Goal: Check status: Check status

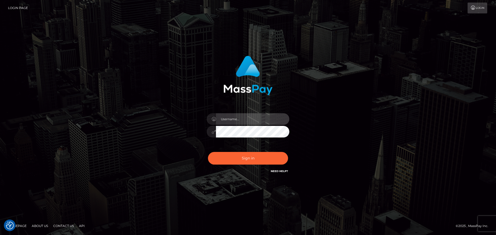
click at [242, 119] on input "text" at bounding box center [252, 119] width 73 height 12
type input "georgio.nmible"
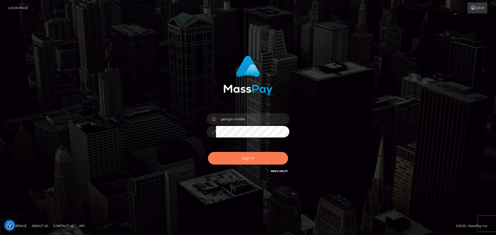
click at [253, 159] on button "Sign in" at bounding box center [248, 158] width 80 height 13
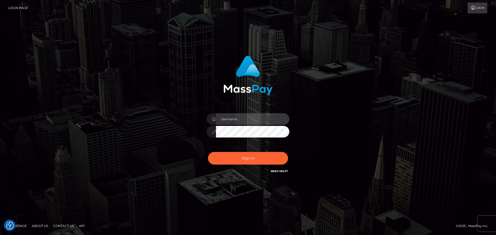
click at [231, 118] on input "text" at bounding box center [252, 119] width 73 height 12
type input "georgio.nmible"
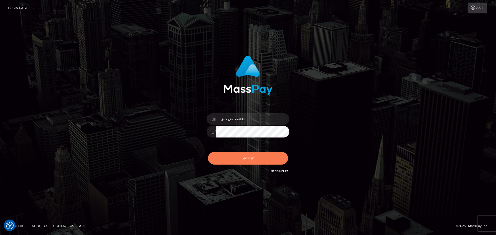
click at [249, 156] on button "Sign in" at bounding box center [248, 158] width 80 height 13
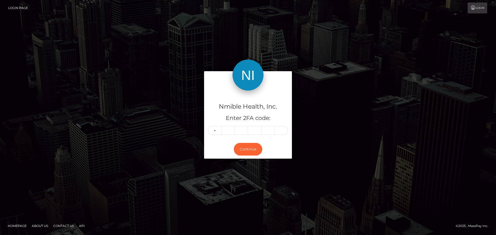
type input "4"
type input "8"
type input "9"
type input "7"
type input "4"
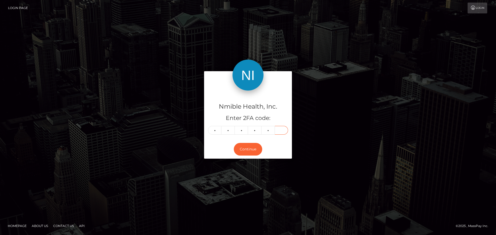
type input "2"
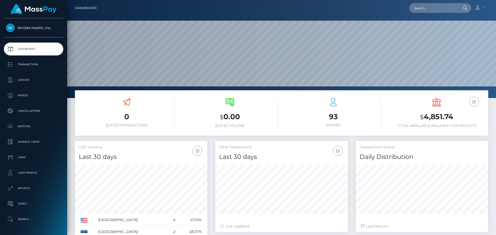
scroll to position [92, 133]
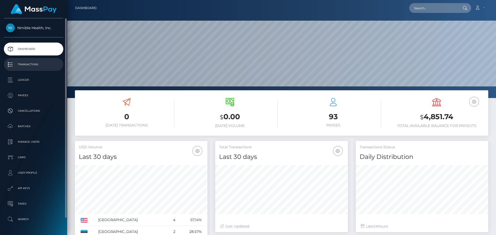
click at [35, 66] on p "Transactions" at bounding box center [33, 65] width 55 height 8
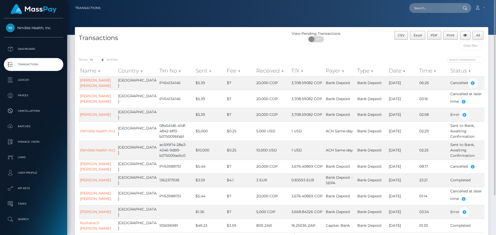
click at [205, 42] on h4 "Transactions" at bounding box center [178, 38] width 199 height 9
click at [472, 83] on icon "button" at bounding box center [473, 83] width 6 height 6
click at [100, 82] on link "[PERSON_NAME] [PERSON_NAME]" at bounding box center [95, 83] width 31 height 10
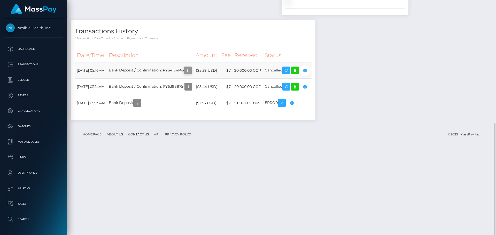
scroll to position [62, 133]
click at [191, 74] on icon "button" at bounding box center [188, 70] width 6 height 6
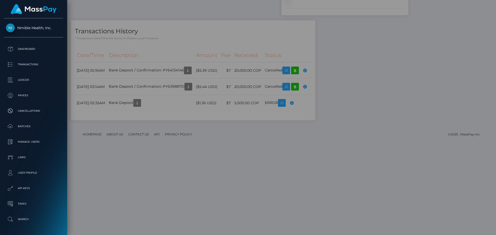
scroll to position [0, 0]
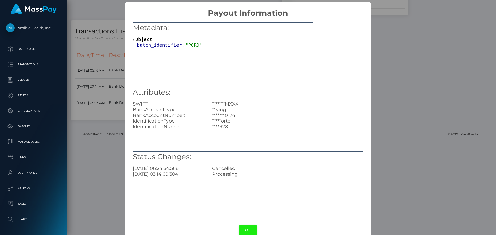
click at [244, 231] on button "OK" at bounding box center [247, 230] width 17 height 11
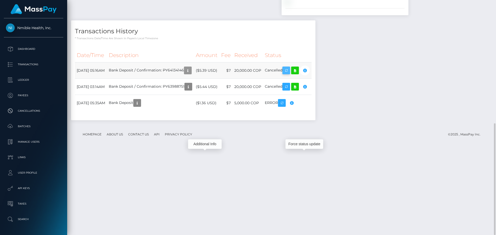
scroll to position [62, 133]
click at [308, 74] on icon "button" at bounding box center [305, 70] width 6 height 6
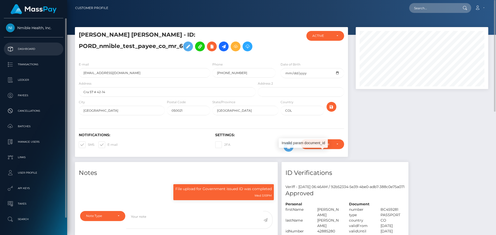
click at [48, 51] on p "Dashboard" at bounding box center [33, 49] width 55 height 8
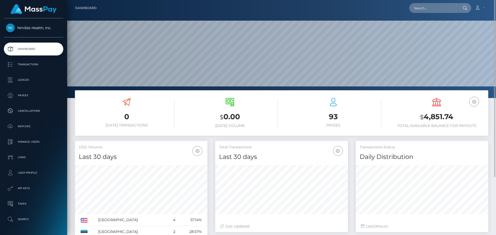
click at [364, 107] on div "93 Payees" at bounding box center [333, 112] width 96 height 29
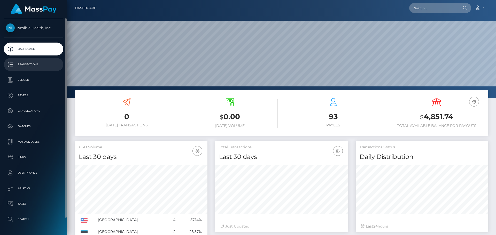
click at [31, 67] on p "Transactions" at bounding box center [33, 65] width 55 height 8
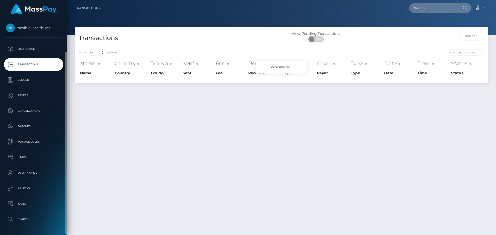
scroll to position [18, 0]
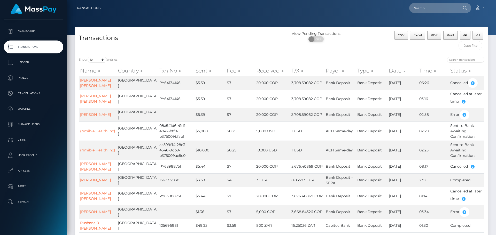
click at [325, 134] on td "ACH Same-day" at bounding box center [340, 131] width 32 height 19
click at [472, 84] on icon "button" at bounding box center [473, 83] width 6 height 6
click at [97, 82] on link "MARIA PIEDAD ALVAREZ RUIZ" at bounding box center [95, 83] width 31 height 10
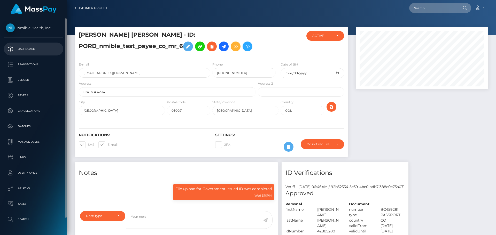
scroll to position [62, 133]
click at [30, 45] on p "Dashboard" at bounding box center [33, 49] width 55 height 8
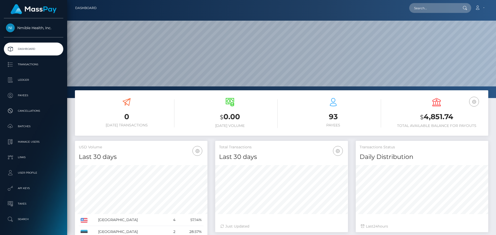
scroll to position [92, 133]
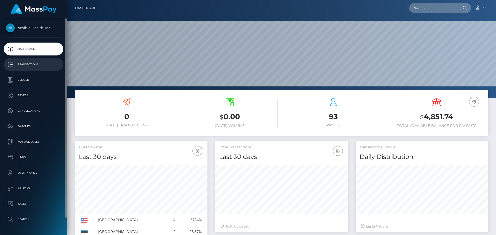
click at [15, 63] on p "Transactions" at bounding box center [33, 65] width 55 height 8
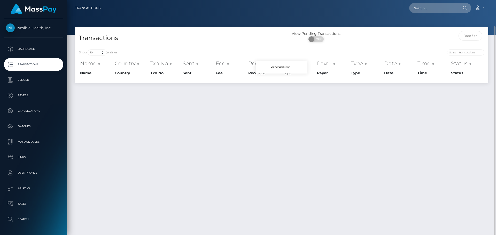
scroll to position [13, 0]
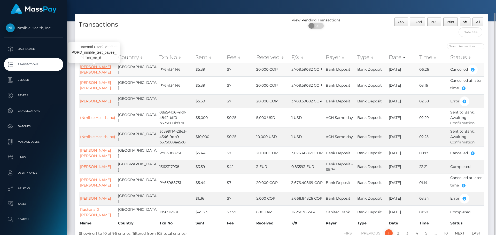
click at [103, 68] on link "MARIA PIEDAD ALVAREZ RUIZ" at bounding box center [95, 70] width 31 height 10
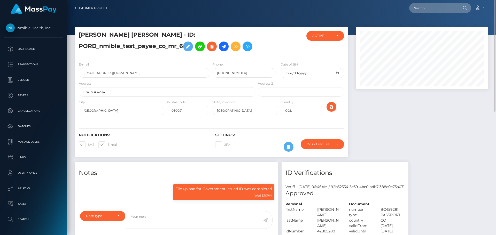
click at [147, 43] on h5 "[PERSON_NAME] [PERSON_NAME] - ID: PORD_nmible_test_payee_co_mr_6" at bounding box center [166, 42] width 174 height 23
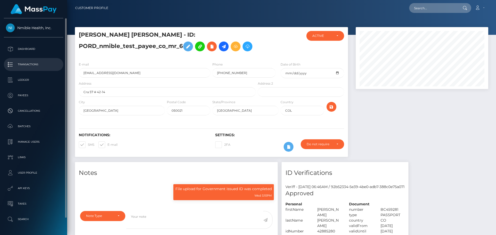
click at [30, 64] on p "Transactions" at bounding box center [33, 65] width 55 height 8
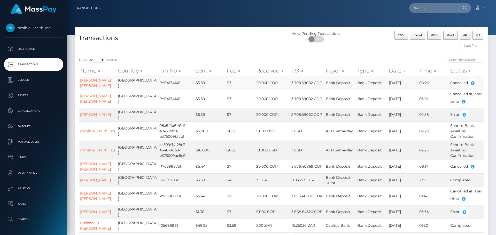
click at [165, 81] on td "PY64134146" at bounding box center [176, 83] width 36 height 14
